Goal: Task Accomplishment & Management: Use online tool/utility

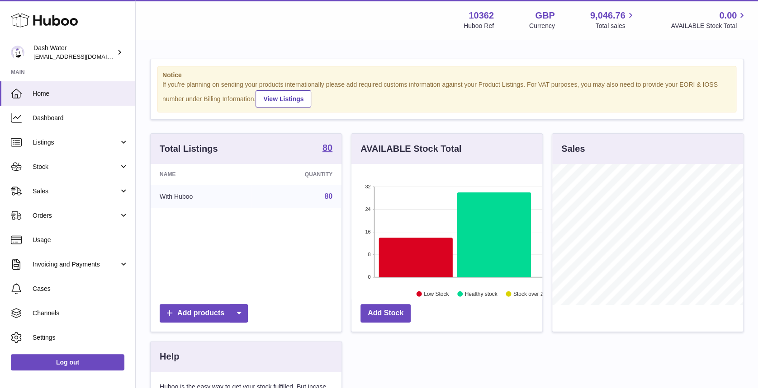
scroll to position [452074, 452024]
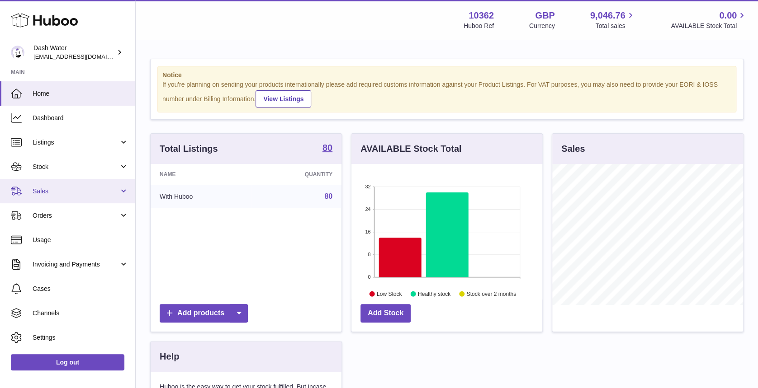
click at [53, 188] on span "Sales" at bounding box center [76, 191] width 86 height 9
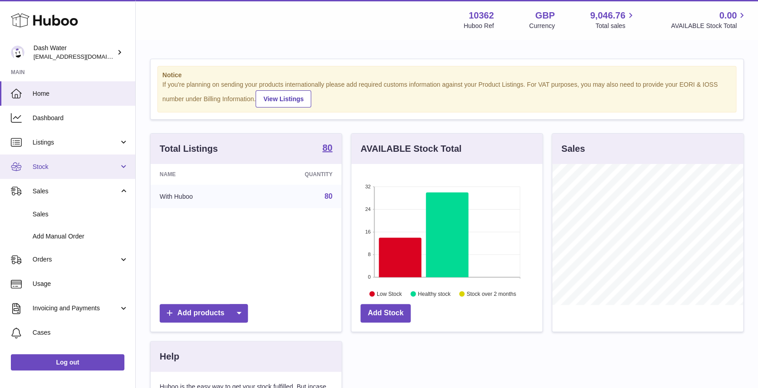
click at [66, 163] on span "Stock" at bounding box center [76, 167] width 86 height 9
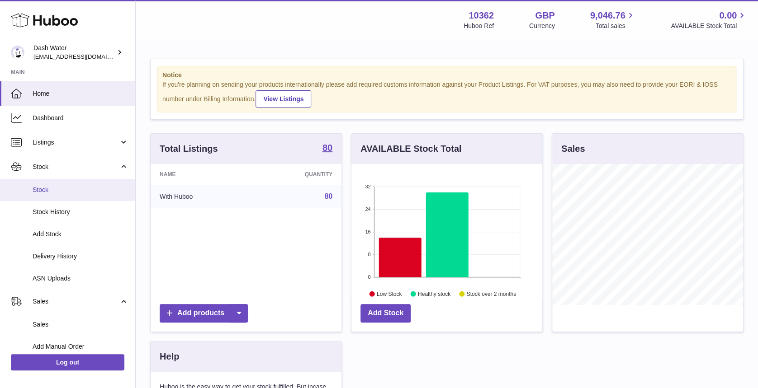
click at [70, 183] on link "Stock" at bounding box center [67, 190] width 135 height 22
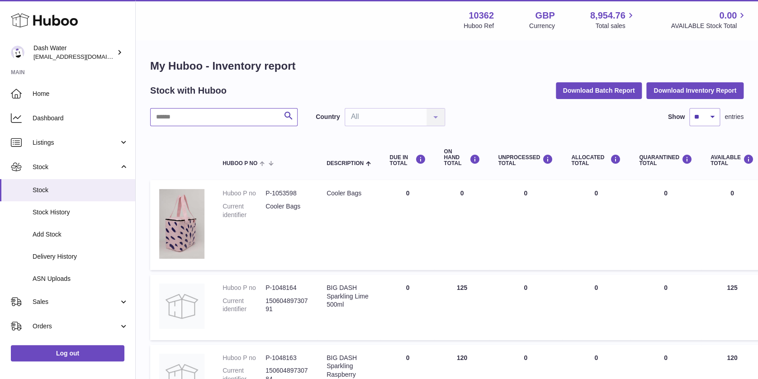
click at [188, 120] on input "text" at bounding box center [223, 117] width 147 height 18
paste input "******"
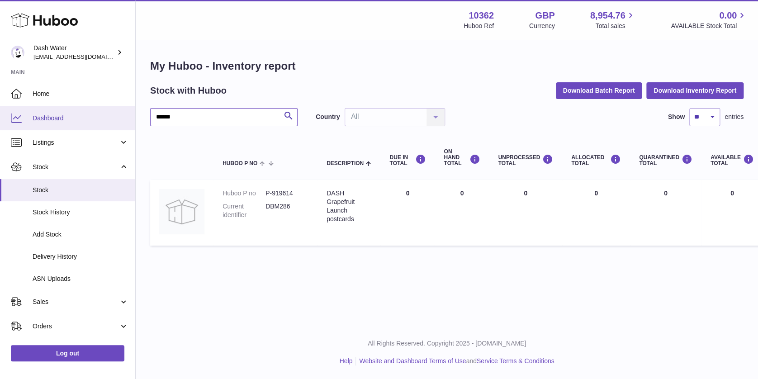
drag, startPoint x: 180, startPoint y: 119, endPoint x: 131, endPoint y: 120, distance: 49.3
click at [134, 122] on div "Huboo Dash Water [EMAIL_ADDRESS][DOMAIN_NAME] Main Home Dashboard Listings Not …" at bounding box center [379, 189] width 758 height 379
paste input "text"
drag, startPoint x: 214, startPoint y: 121, endPoint x: 126, endPoint y: 123, distance: 88.2
click at [126, 123] on div "Huboo Dash Water [EMAIL_ADDRESS][DOMAIN_NAME] Main Home Dashboard Listings Not …" at bounding box center [379, 189] width 758 height 379
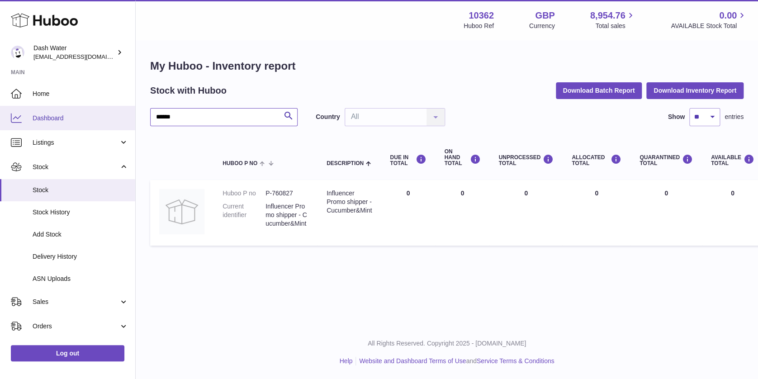
paste input "text"
drag, startPoint x: 180, startPoint y: 119, endPoint x: 133, endPoint y: 121, distance: 46.6
click at [133, 121] on div "Huboo Dash Water [EMAIL_ADDRESS][DOMAIN_NAME] Main Home Dashboard Listings Not …" at bounding box center [379, 189] width 758 height 379
paste input "text"
drag, startPoint x: 210, startPoint y: 118, endPoint x: 103, endPoint y: 120, distance: 107.2
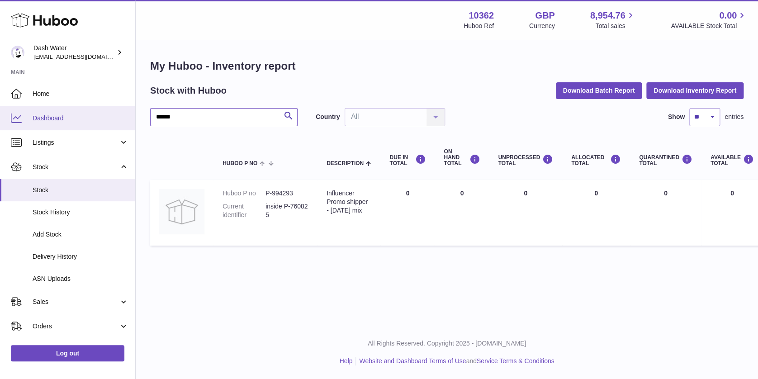
click at [104, 120] on div "Huboo Dash Water [EMAIL_ADDRESS][DOMAIN_NAME] Main Home Dashboard Listings Not …" at bounding box center [379, 189] width 758 height 379
paste input "*"
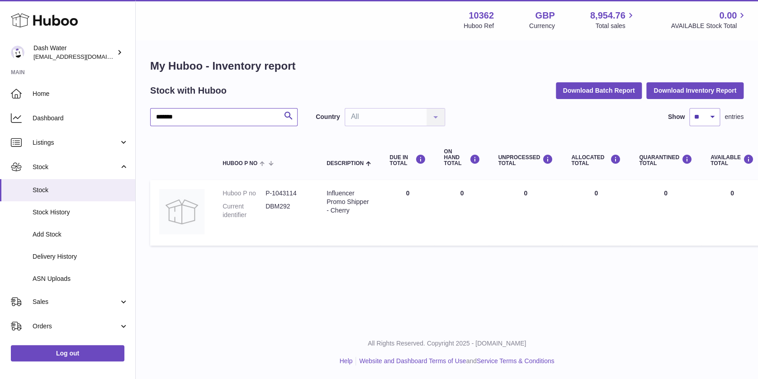
type input "*******"
drag, startPoint x: 219, startPoint y: 116, endPoint x: 113, endPoint y: 106, distance: 106.7
click at [128, 109] on div "Huboo Dash Water [EMAIL_ADDRESS][DOMAIN_NAME] Main Home Dashboard Listings Not …" at bounding box center [379, 189] width 758 height 379
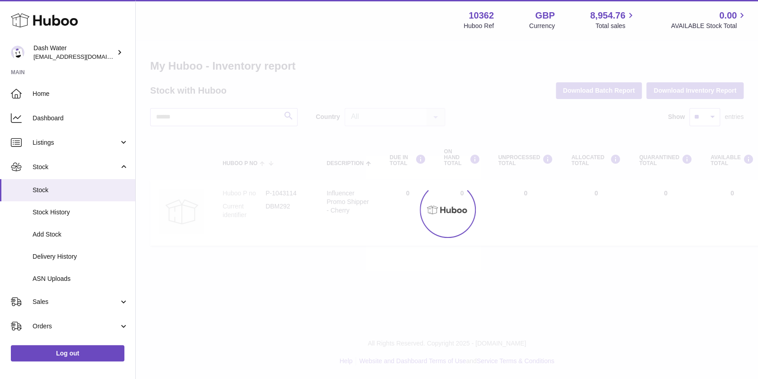
click at [464, 78] on div at bounding box center [447, 210] width 622 height 338
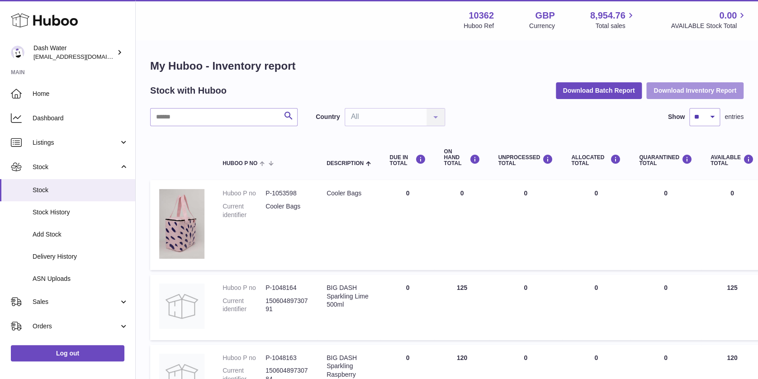
click at [693, 91] on button "Download Inventory Report" at bounding box center [694, 90] width 97 height 16
